Goal: Find specific fact: Find specific fact

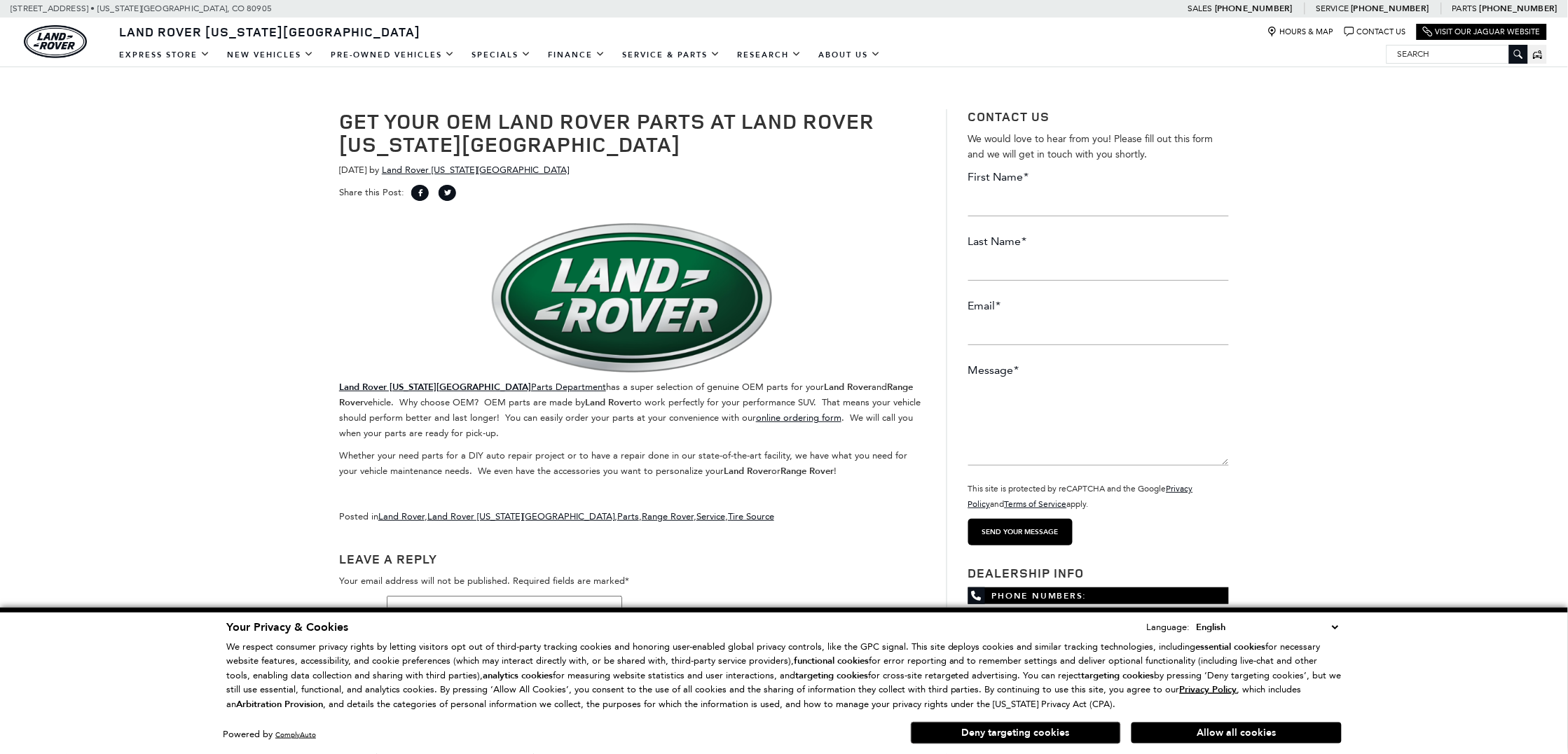
click at [1418, 54] on input "Search" at bounding box center [1457, 54] width 140 height 16
paste input "LR178173"
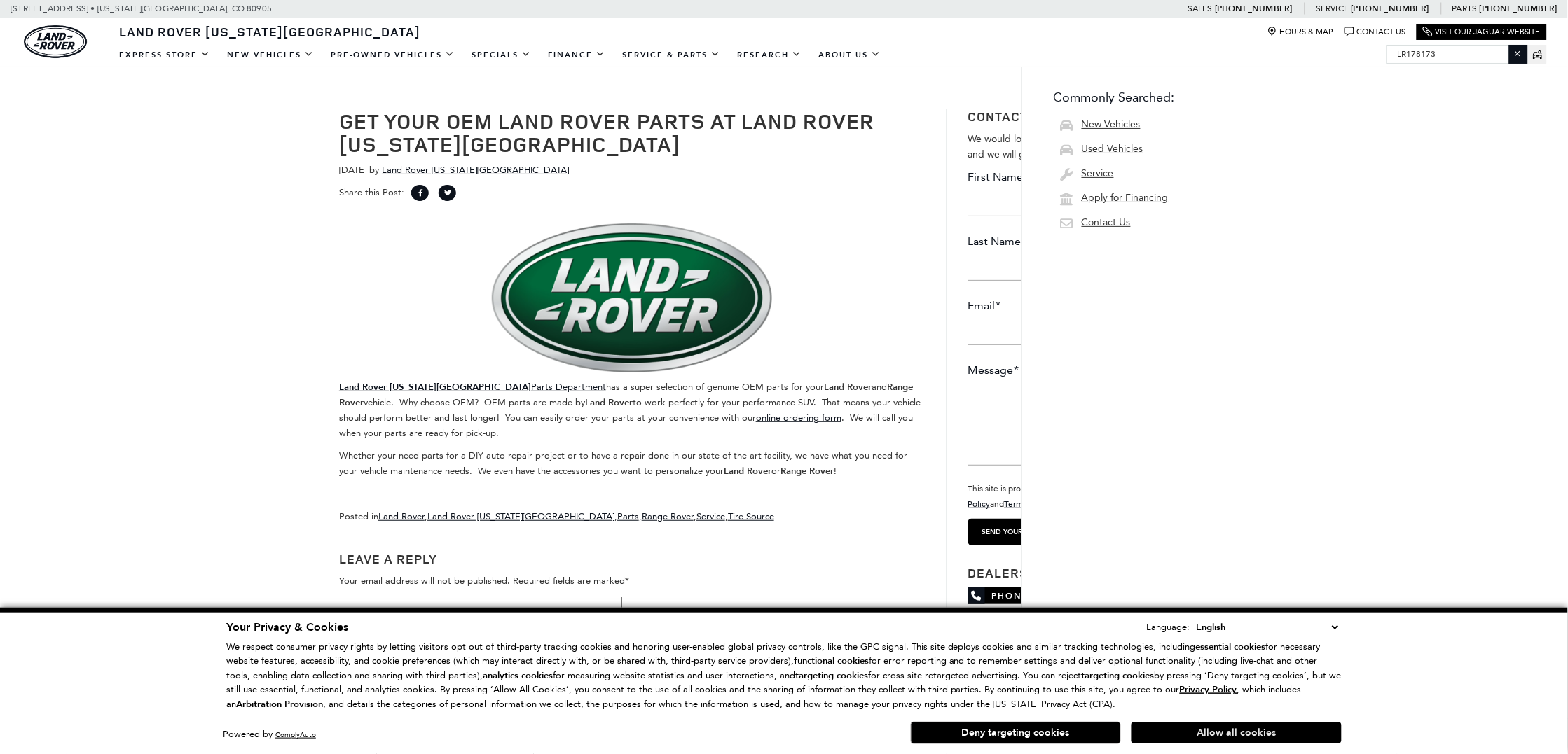
type input "LR178173"
click at [1277, 734] on button "Allow all cookies" at bounding box center [1237, 733] width 210 height 21
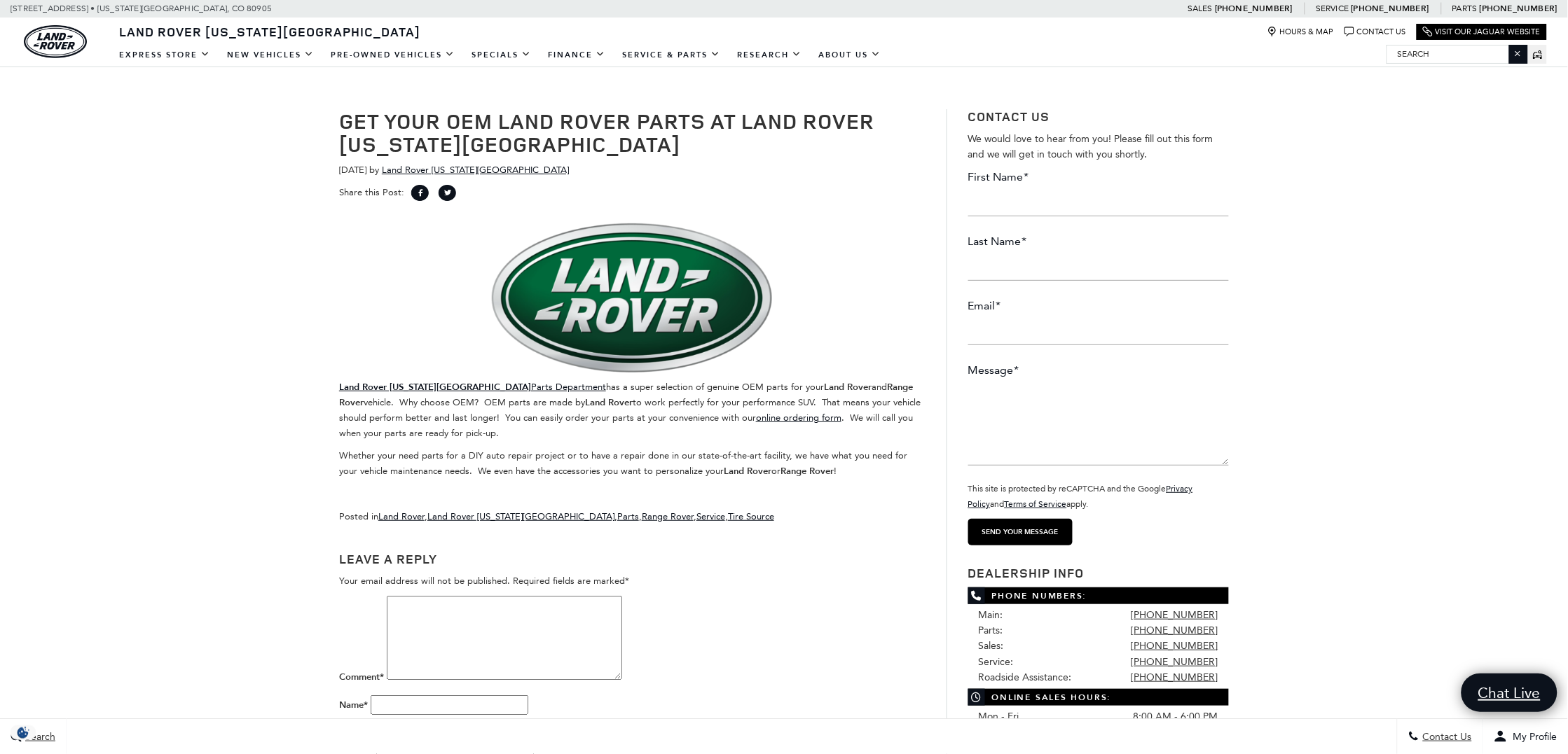
drag, startPoint x: 1457, startPoint y: 61, endPoint x: 1454, endPoint y: 53, distance: 8.5
click at [1456, 56] on input "Search" at bounding box center [1457, 54] width 140 height 16
paste input "LR178173"
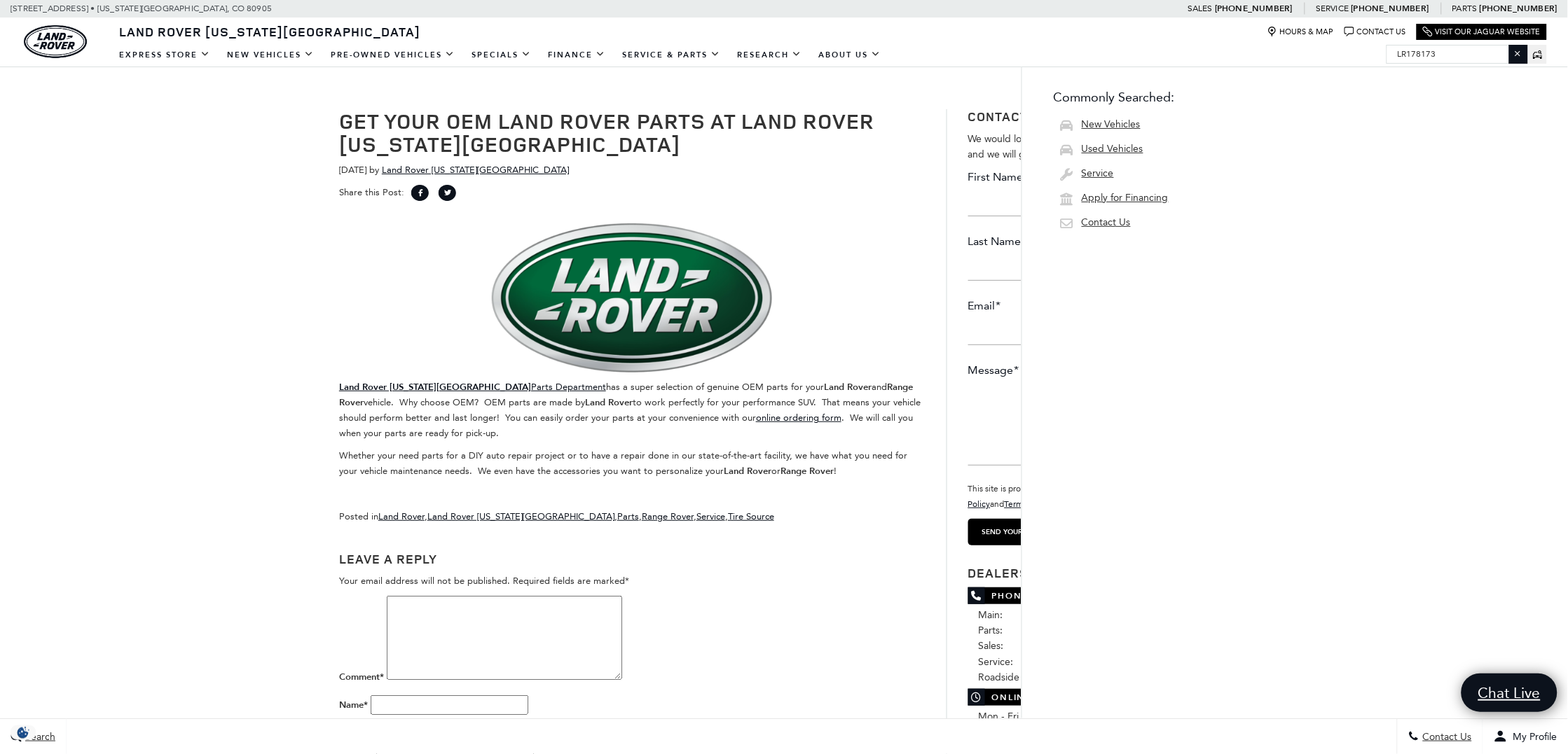
click at [1485, 58] on input "LR178173" at bounding box center [1457, 54] width 140 height 16
type input "LR178173"
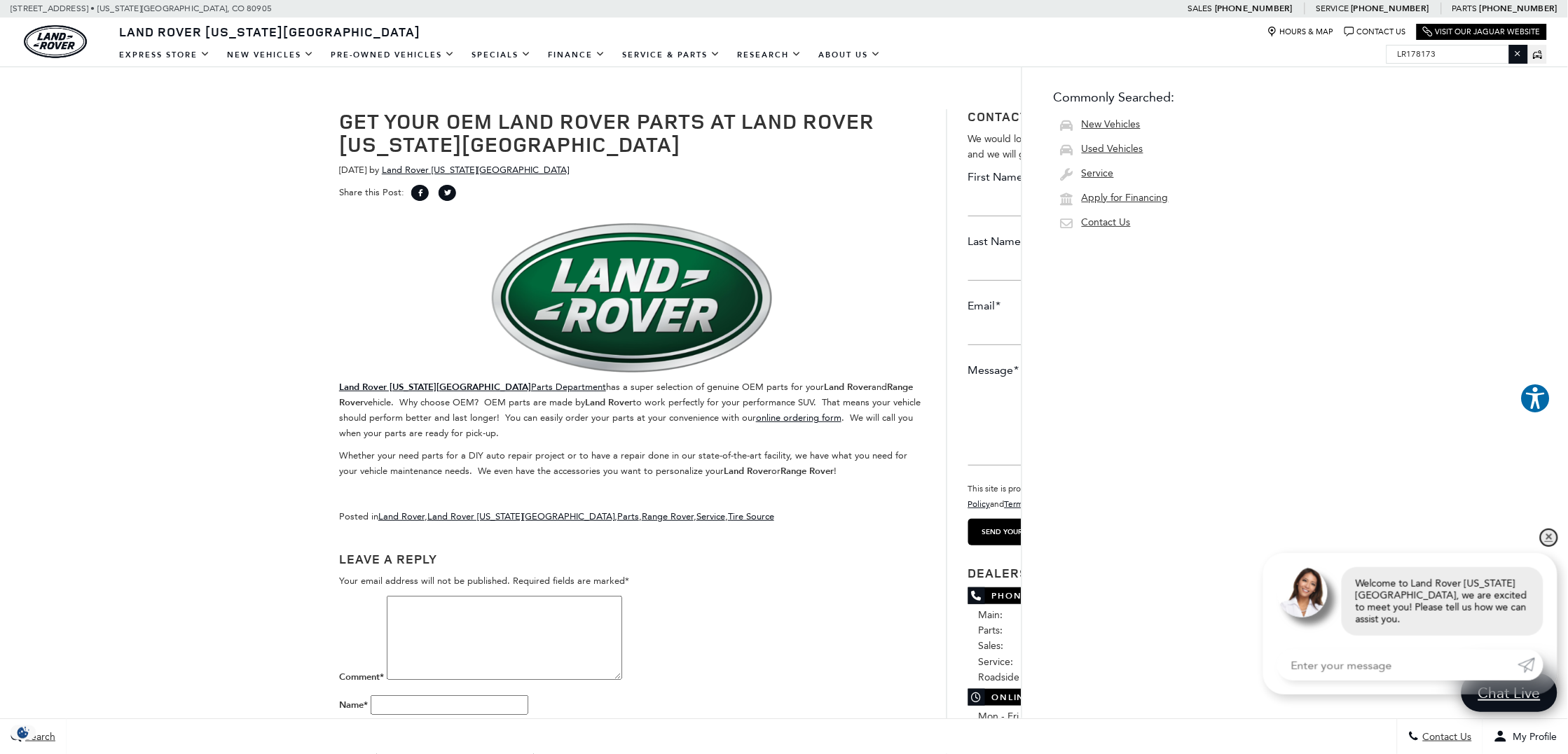
click at [1552, 546] on link "✕" at bounding box center [1549, 538] width 16 height 16
